Goal: Register for event/course

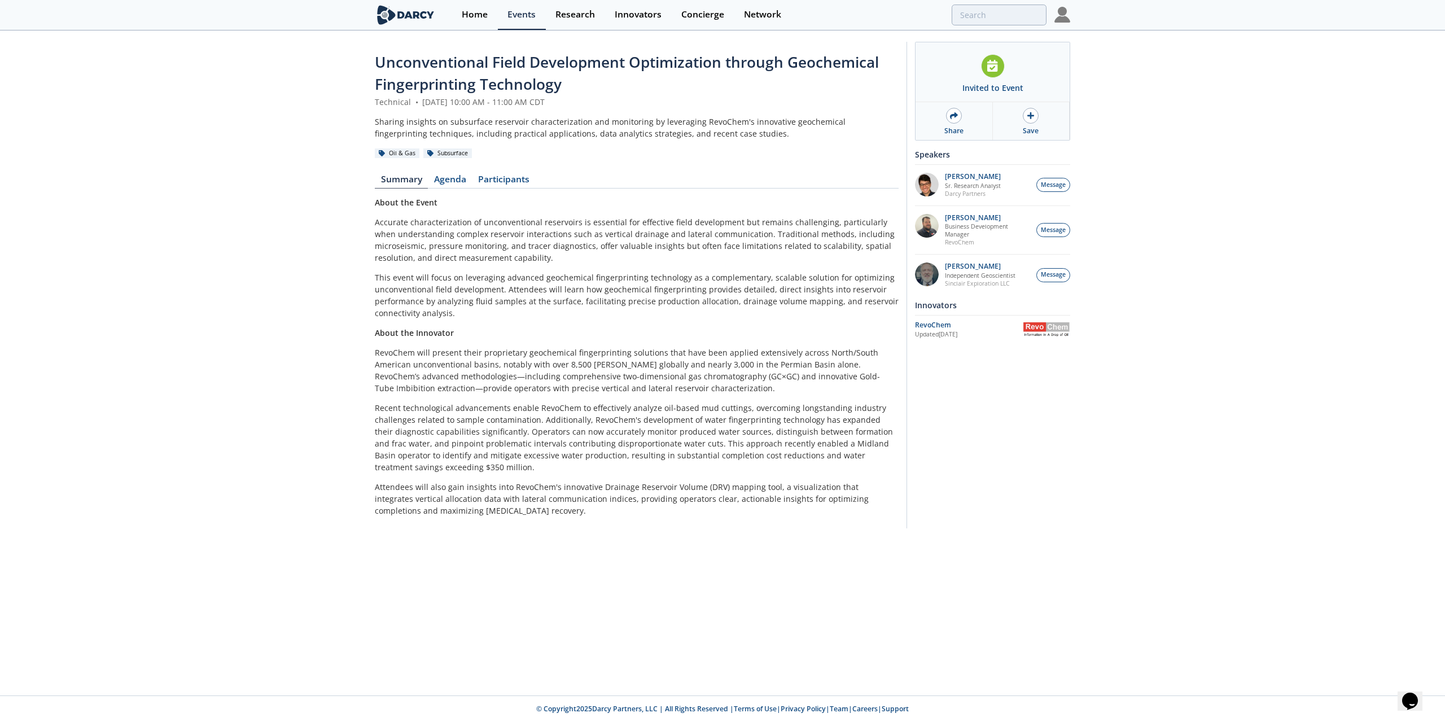
drag, startPoint x: 598, startPoint y: 342, endPoint x: 608, endPoint y: 344, distance: 9.7
click at [601, 342] on div "About the Event Accurate characterization of unconventional reservoirs is essen…" at bounding box center [637, 356] width 524 height 320
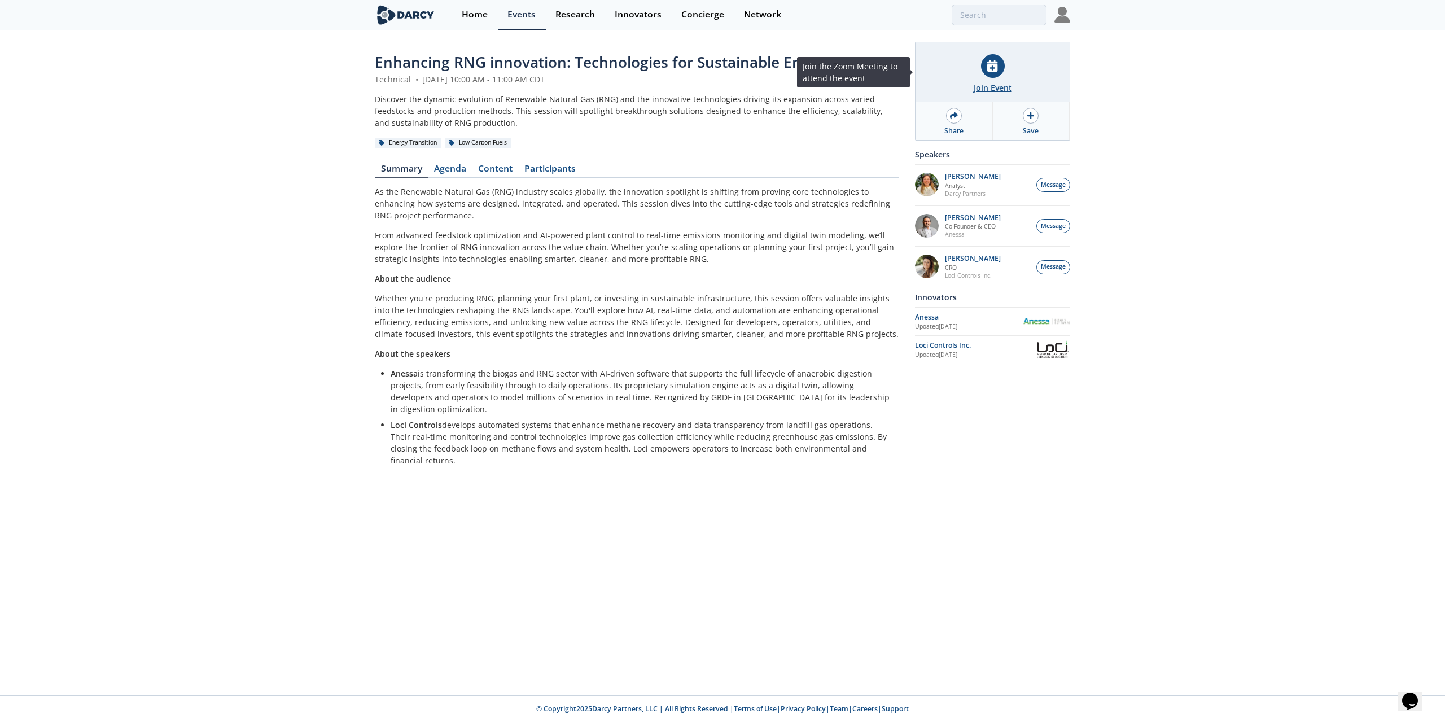
click at [1004, 71] on div "Join Event" at bounding box center [993, 72] width 154 height 60
